Goal: Task Accomplishment & Management: Use online tool/utility

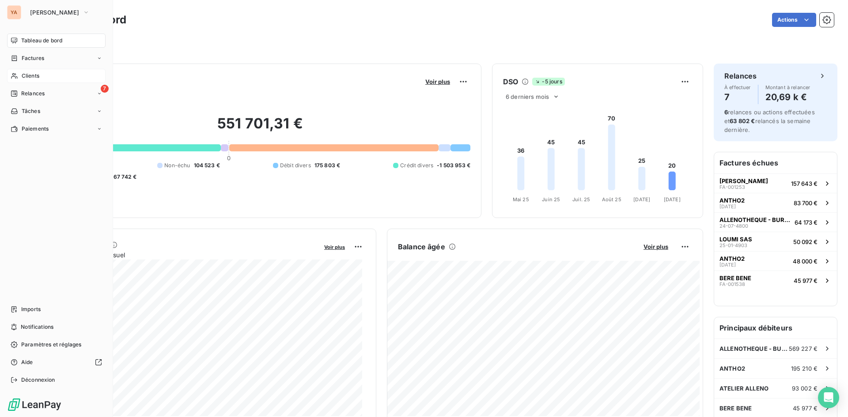
click at [38, 81] on div "Clients" at bounding box center [56, 76] width 98 height 14
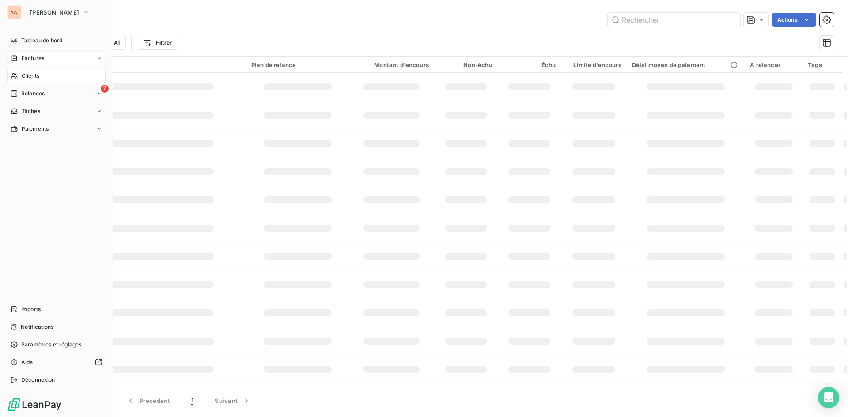
click at [44, 64] on div "Factures" at bounding box center [56, 58] width 98 height 14
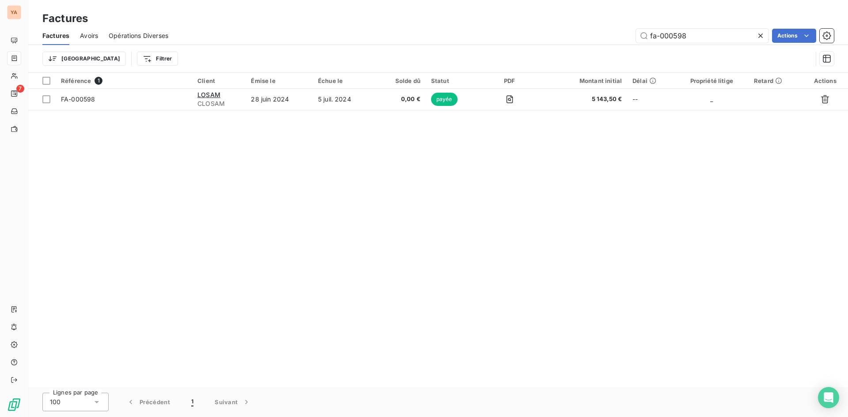
click at [758, 38] on icon at bounding box center [760, 35] width 9 height 9
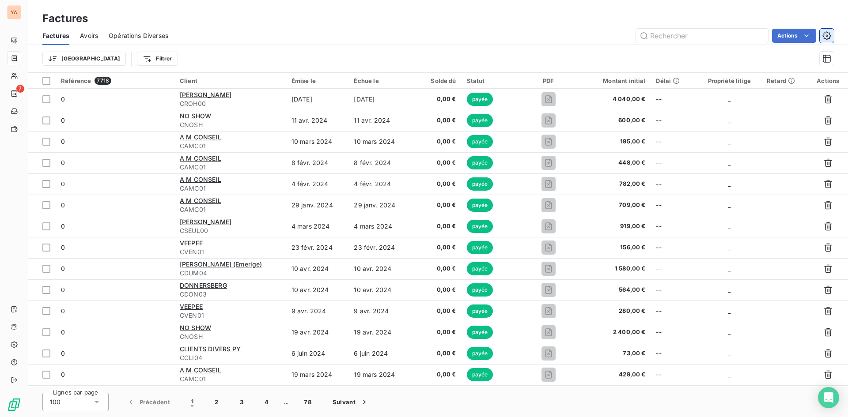
click at [829, 34] on icon "button" at bounding box center [826, 35] width 9 height 9
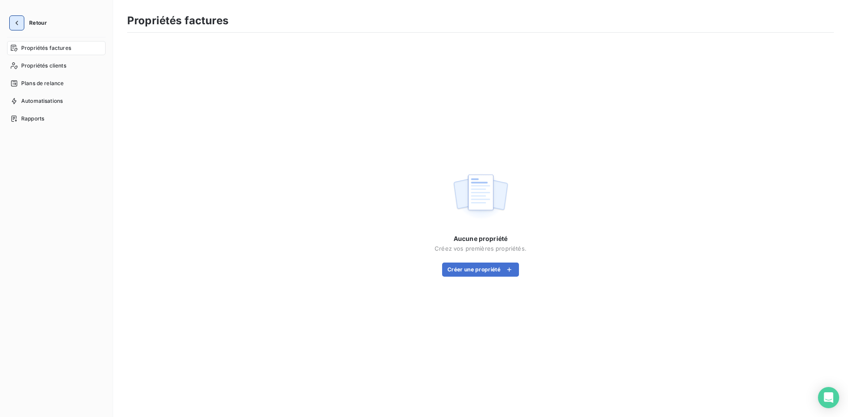
click at [17, 26] on icon "button" at bounding box center [16, 23] width 9 height 9
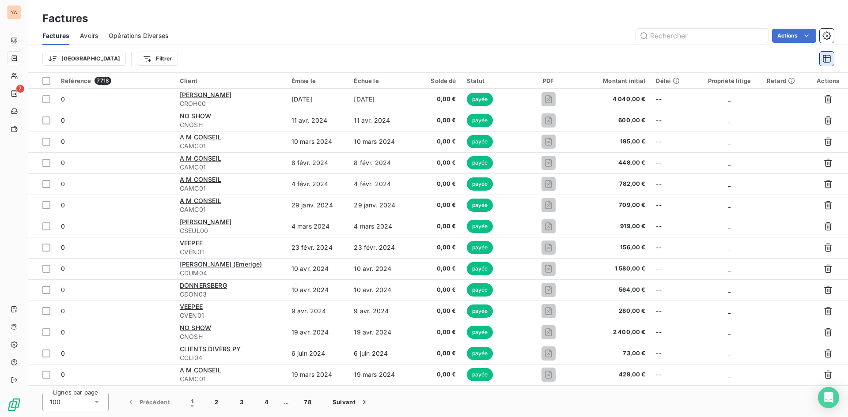
click at [825, 55] on icon "button" at bounding box center [826, 59] width 8 height 8
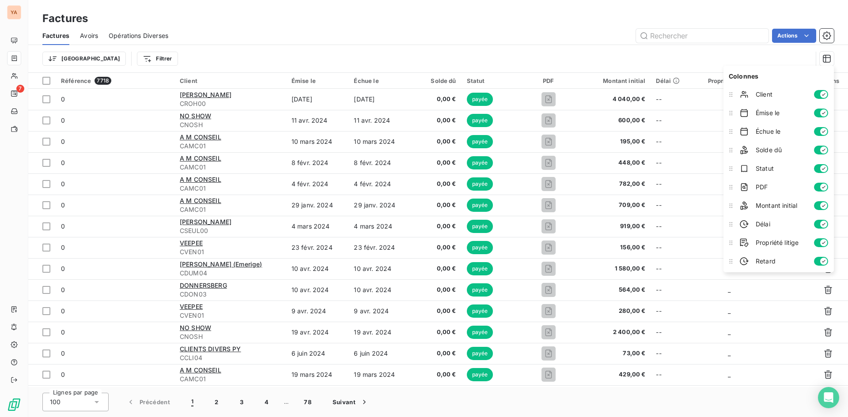
click at [535, 48] on div "Trier Filtrer" at bounding box center [437, 58] width 791 height 27
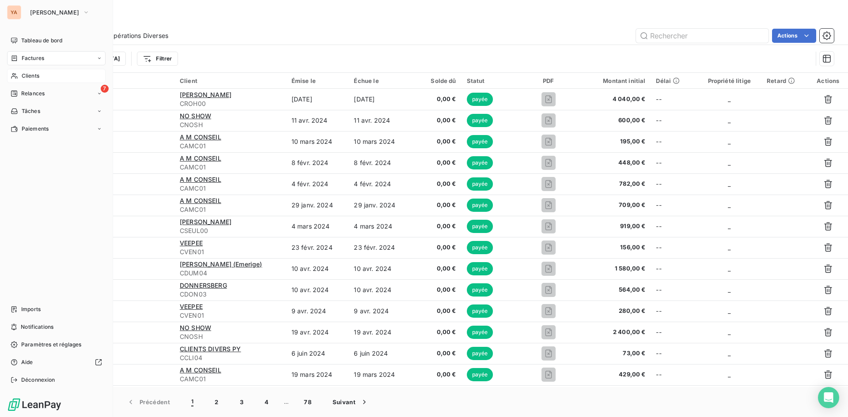
click at [30, 74] on span "Clients" at bounding box center [31, 76] width 18 height 8
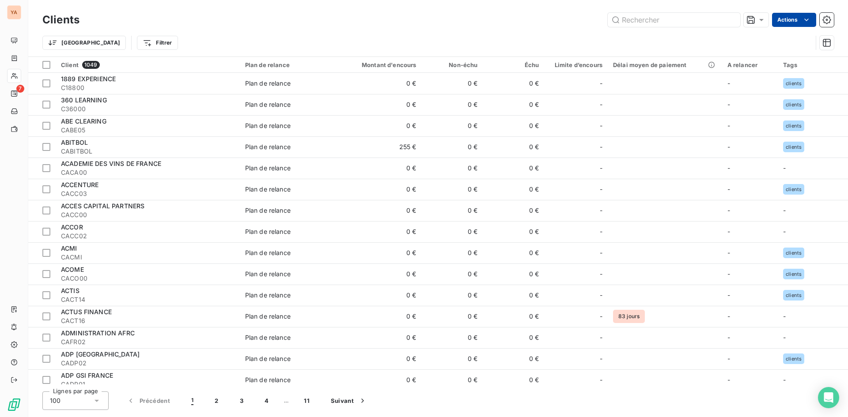
click at [792, 18] on html "YA 7 Clients Actions Trier Filtrer Client 1049 Plan de relance Montant d'encour…" at bounding box center [424, 208] width 848 height 417
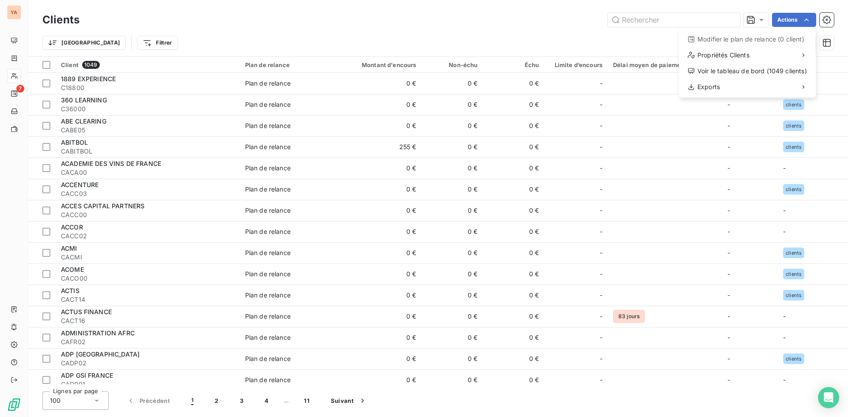
click at [15, 59] on html "YA 7 Clients Actions Modifier le plan de relance (0 client) Propriétés Clients …" at bounding box center [424, 208] width 848 height 417
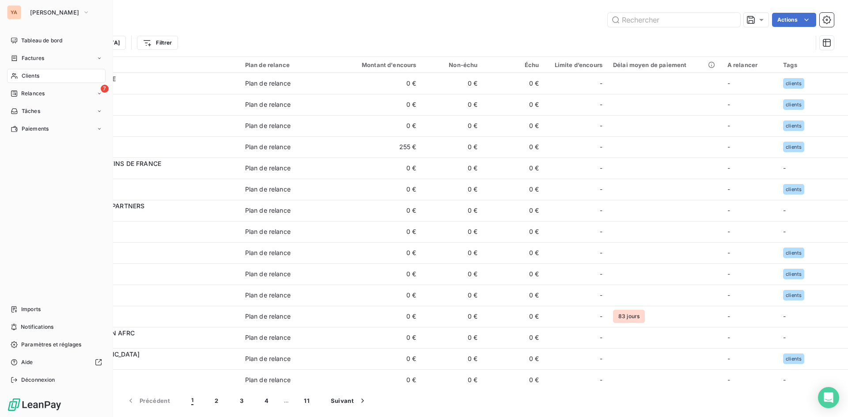
click at [15, 59] on icon at bounding box center [15, 58] width 8 height 7
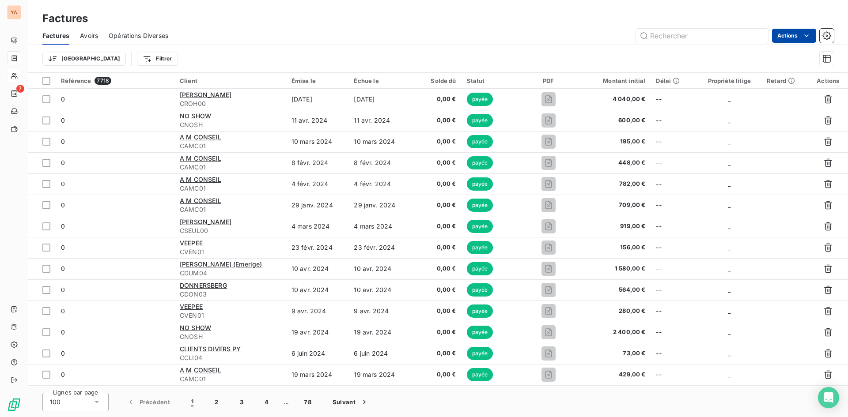
click at [798, 34] on html "YA 7 Factures Factures Avoirs Opérations Diverses Actions Trier Filtrer Référen…" at bounding box center [424, 208] width 848 height 417
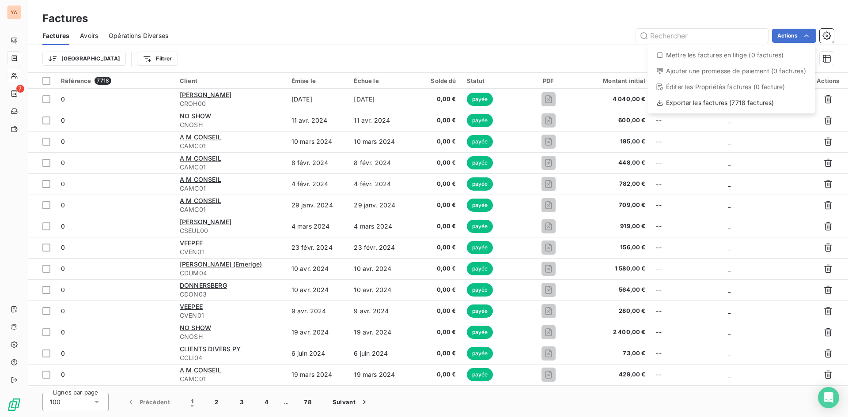
click at [696, 9] on html "YA 7 Factures Factures Avoirs Opérations Diverses Actions Mettre les factures e…" at bounding box center [424, 208] width 848 height 417
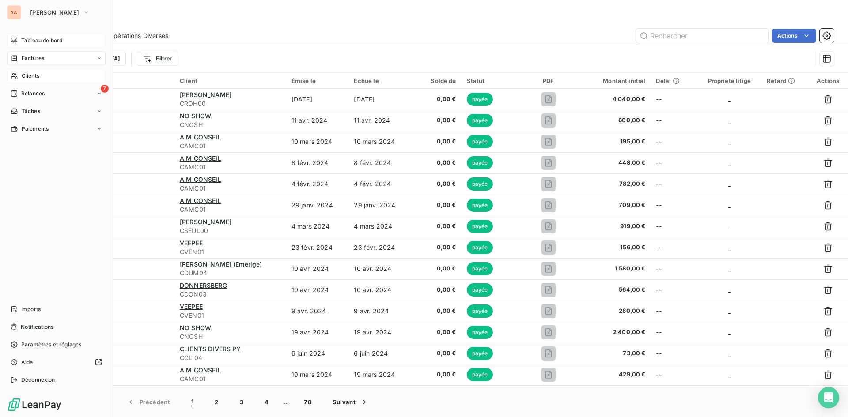
click at [19, 41] on div "Tableau de bord" at bounding box center [56, 41] width 98 height 14
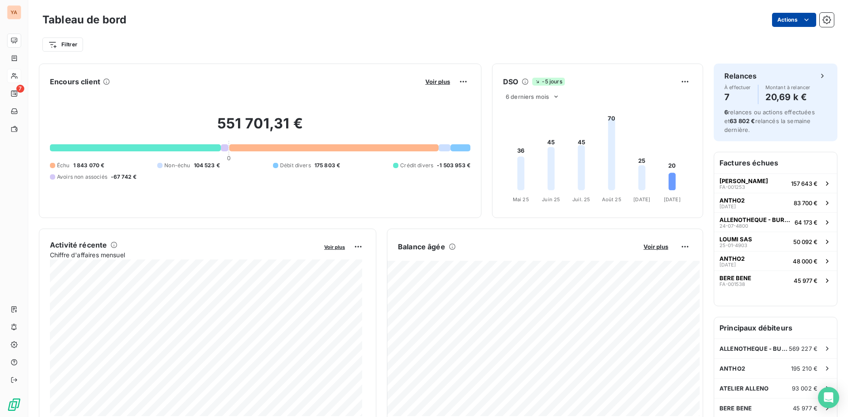
click at [782, 18] on html "YA 7 Tableau de bord Actions Filtrer Encours client Voir plus 551 701,31 € 0 Éc…" at bounding box center [424, 208] width 848 height 417
click at [659, 22] on html "YA 7 Tableau de bord Actions Exporter le tableau de bord Planifier un rapport F…" at bounding box center [424, 208] width 848 height 417
click at [829, 20] on div "Tableau de bord Actions Filtrer" at bounding box center [437, 29] width 819 height 58
click at [823, 20] on icon "button" at bounding box center [826, 19] width 9 height 9
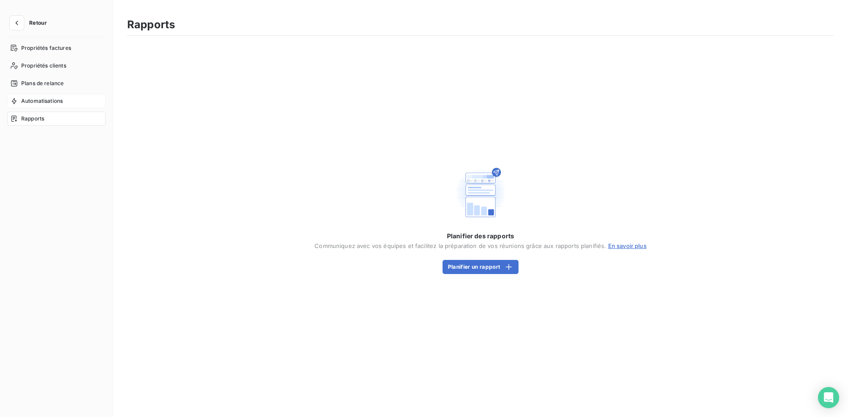
click at [44, 104] on span "Automatisations" at bounding box center [41, 101] width 41 height 8
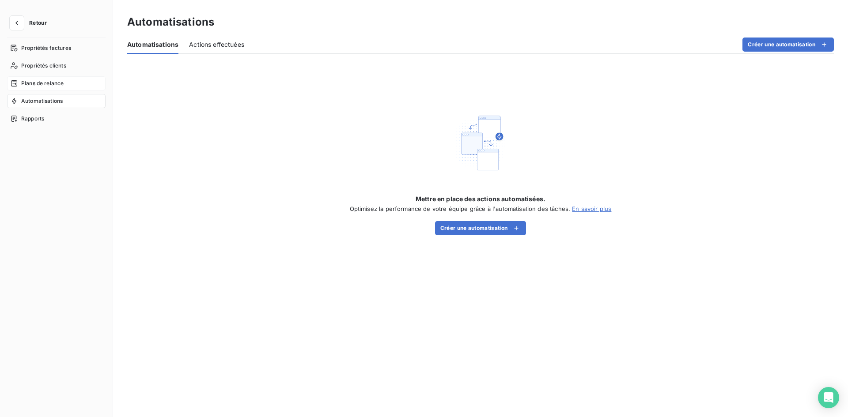
click at [45, 82] on span "Plans de relance" at bounding box center [42, 83] width 42 height 8
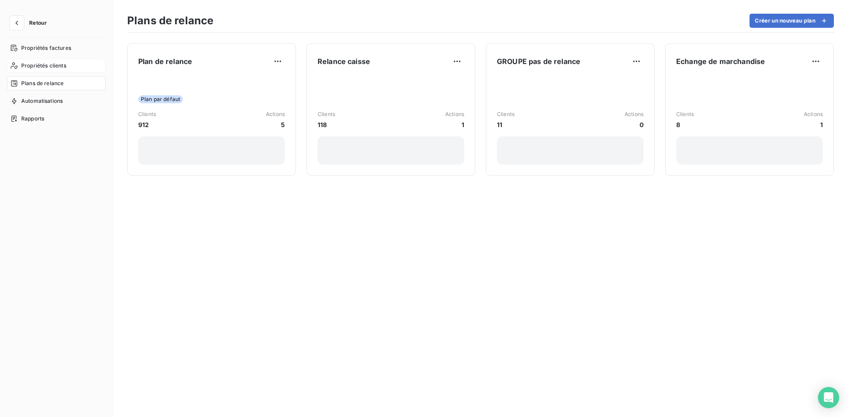
click at [52, 67] on span "Propriétés clients" at bounding box center [43, 66] width 45 height 8
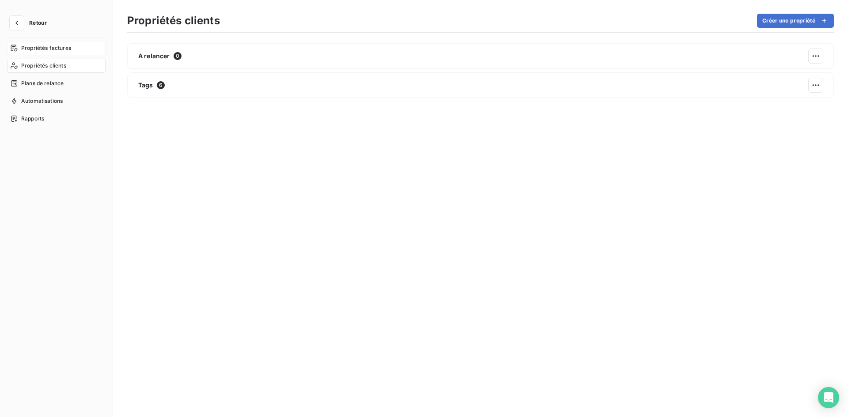
click at [49, 50] on span "Propriétés factures" at bounding box center [46, 48] width 50 height 8
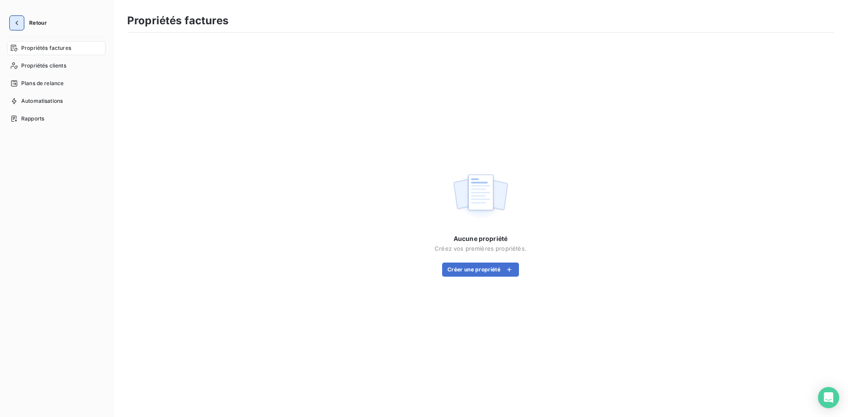
click at [18, 23] on icon "button" at bounding box center [16, 23] width 9 height 9
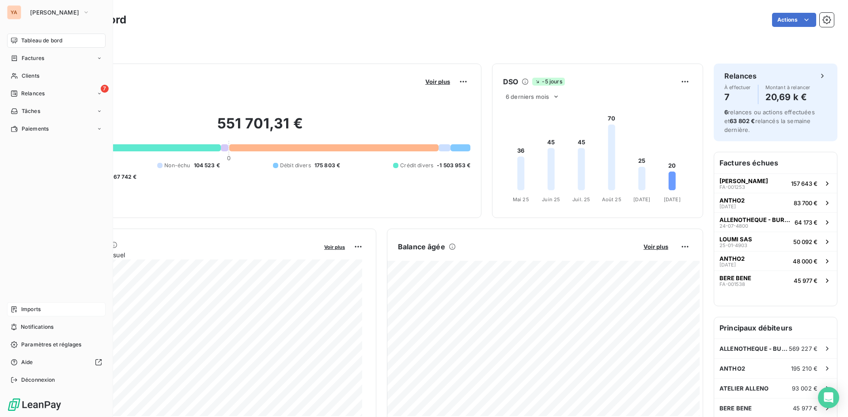
click at [36, 309] on span "Imports" at bounding box center [30, 309] width 19 height 8
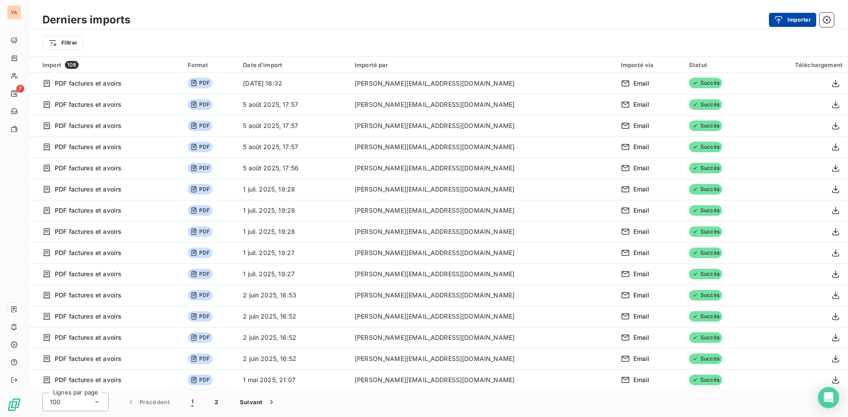
click at [790, 25] on button "Importer" at bounding box center [791, 20] width 47 height 14
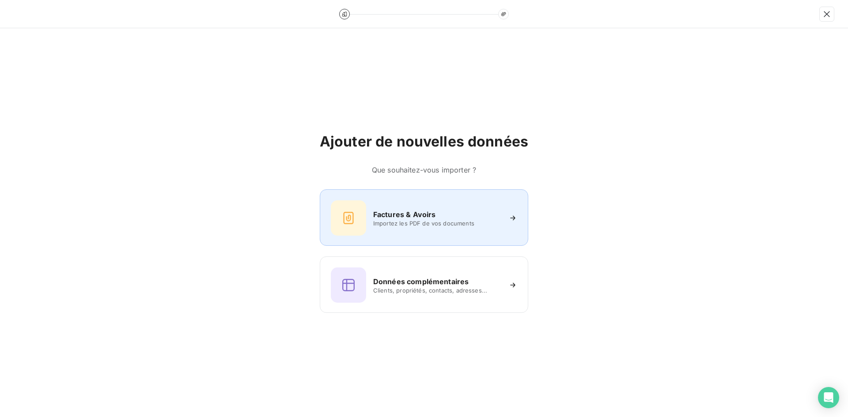
click at [440, 217] on div "Factures & Avoirs" at bounding box center [437, 214] width 128 height 11
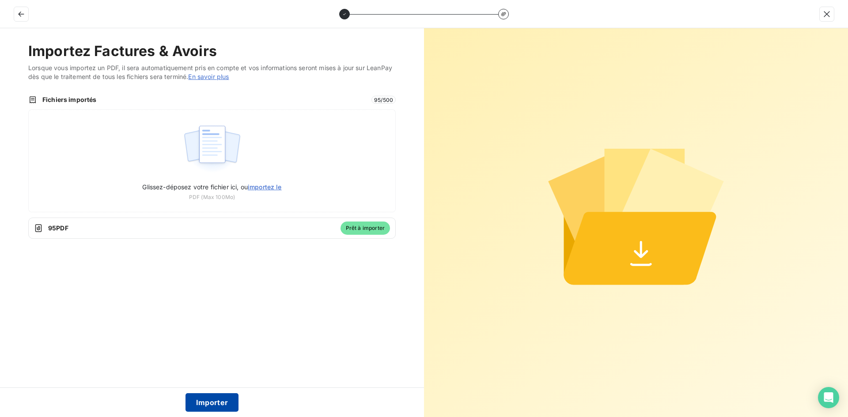
click at [211, 403] on button "Importer" at bounding box center [211, 402] width 53 height 19
